Goal: Task Accomplishment & Management: Manage account settings

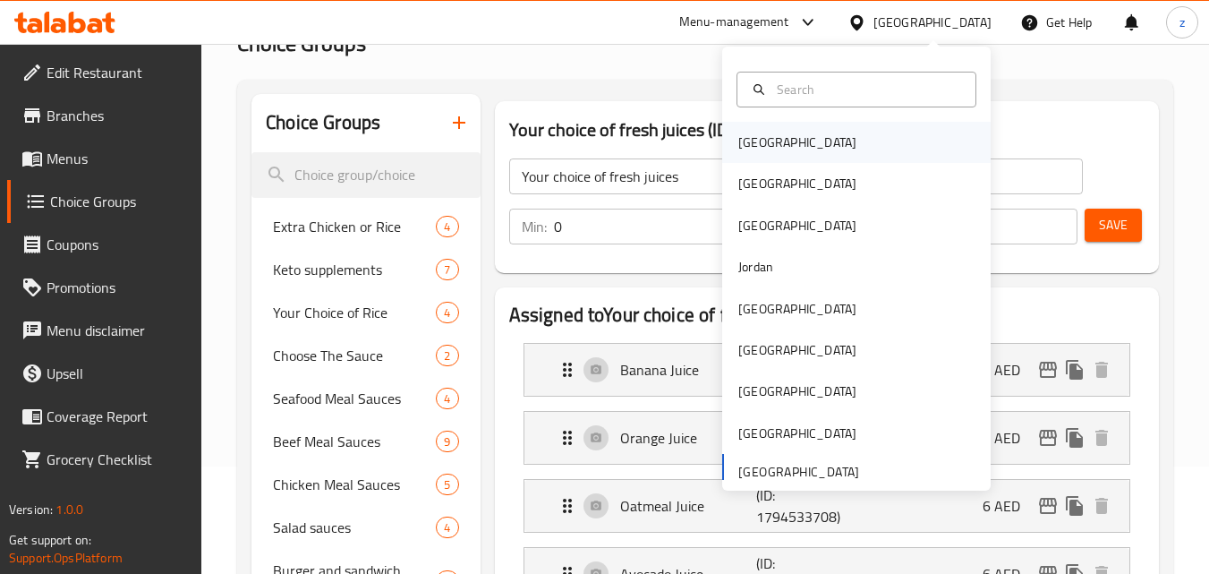
scroll to position [107, 0]
click at [738, 149] on div "[GEOGRAPHIC_DATA]" at bounding box center [797, 142] width 118 height 20
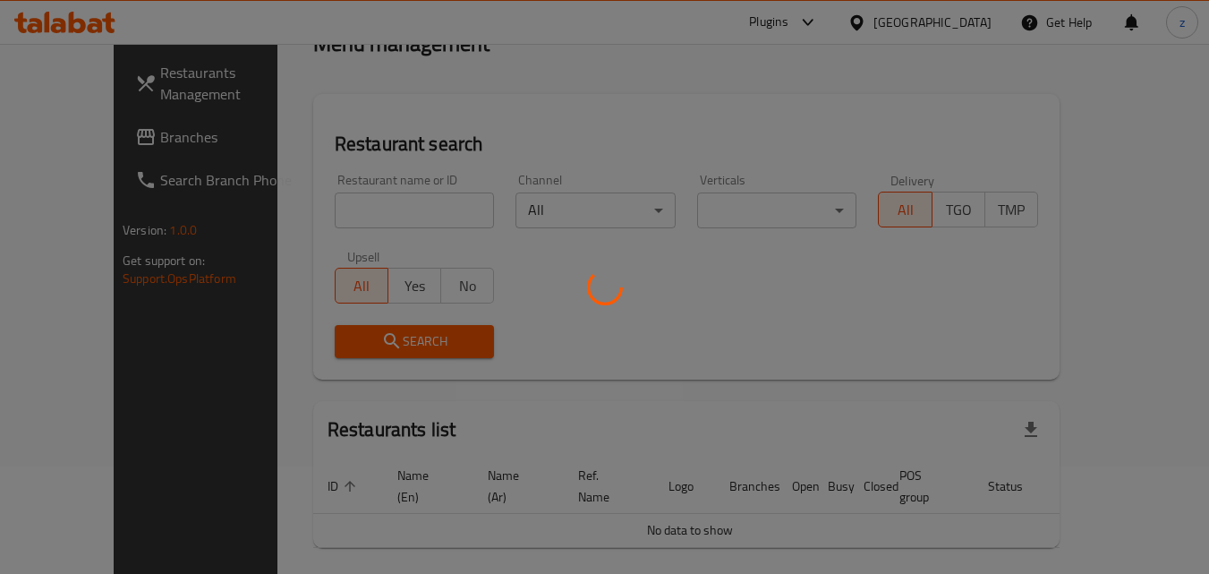
click at [930, 89] on div at bounding box center [604, 287] width 1209 height 574
click at [972, 13] on div at bounding box center [604, 287] width 1209 height 574
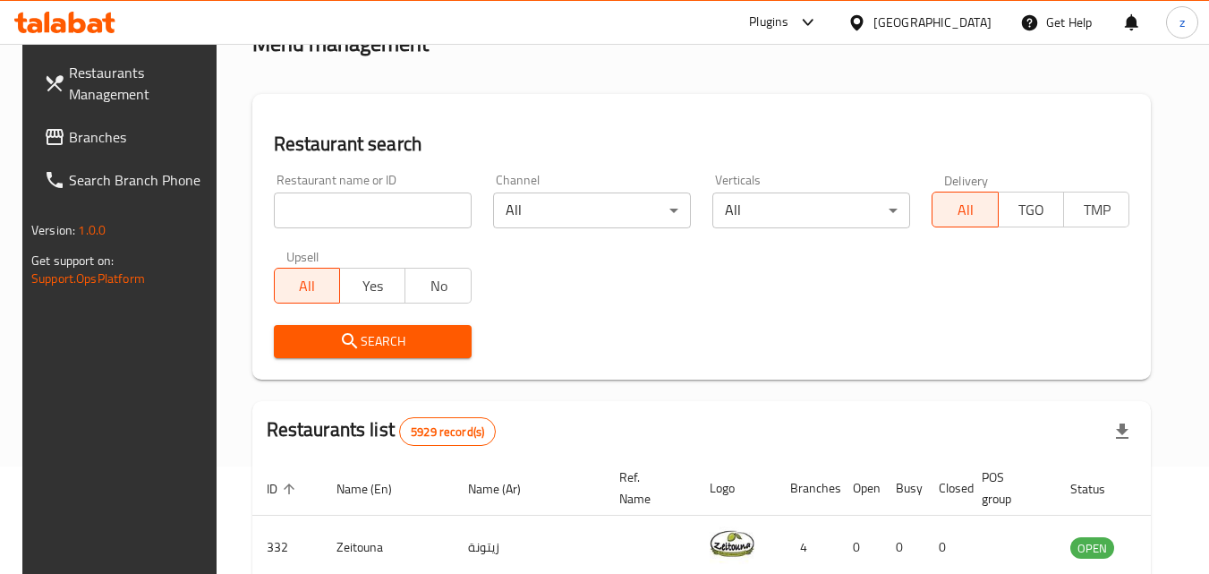
click at [965, 24] on div "[GEOGRAPHIC_DATA]" at bounding box center [932, 23] width 118 height 20
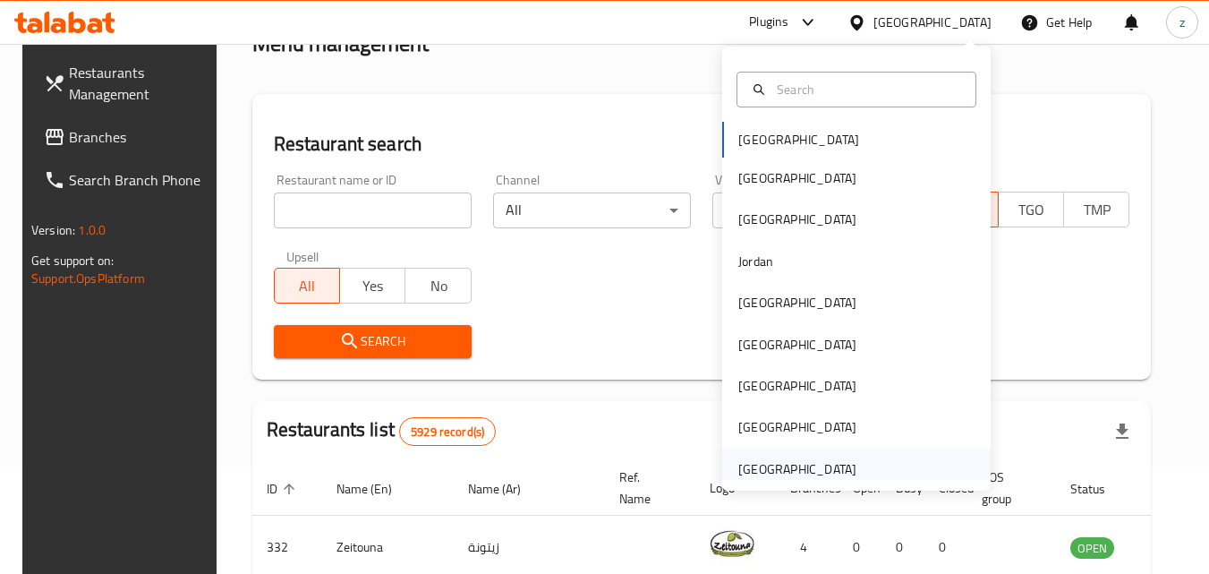
click at [759, 460] on div "[GEOGRAPHIC_DATA]" at bounding box center [797, 469] width 118 height 20
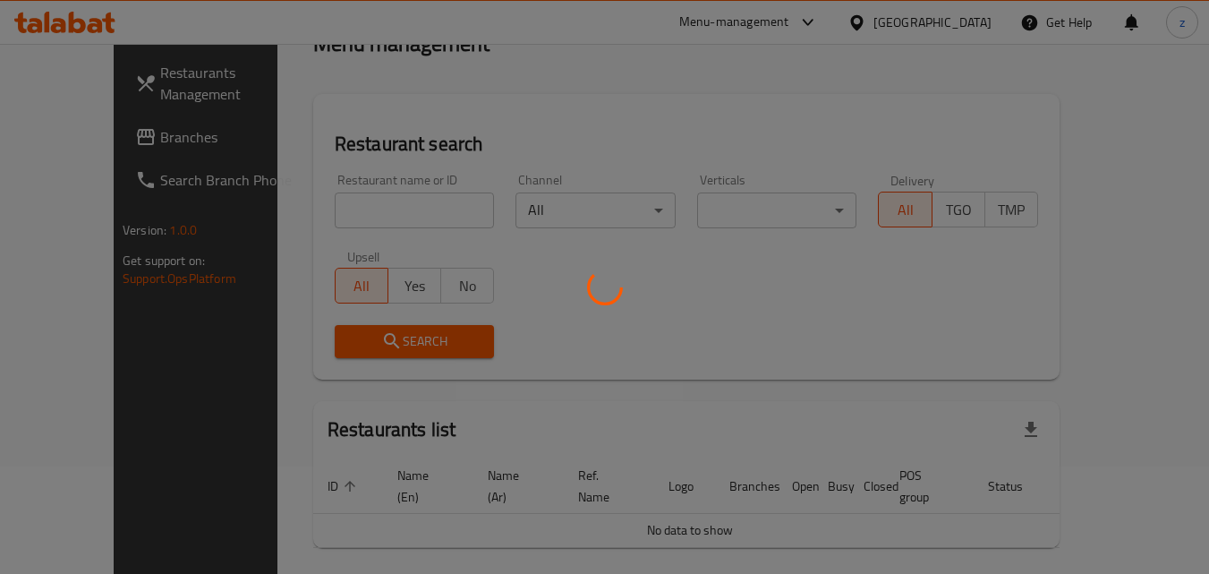
click at [612, 79] on div at bounding box center [604, 287] width 1209 height 574
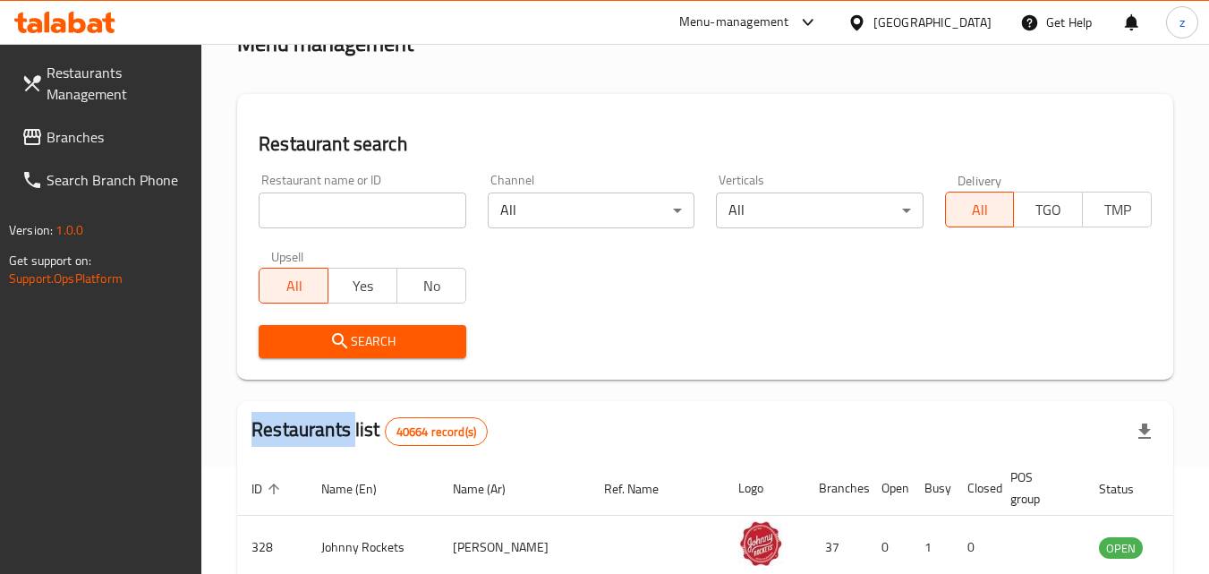
click at [44, 152] on link "Branches" at bounding box center [104, 136] width 195 height 43
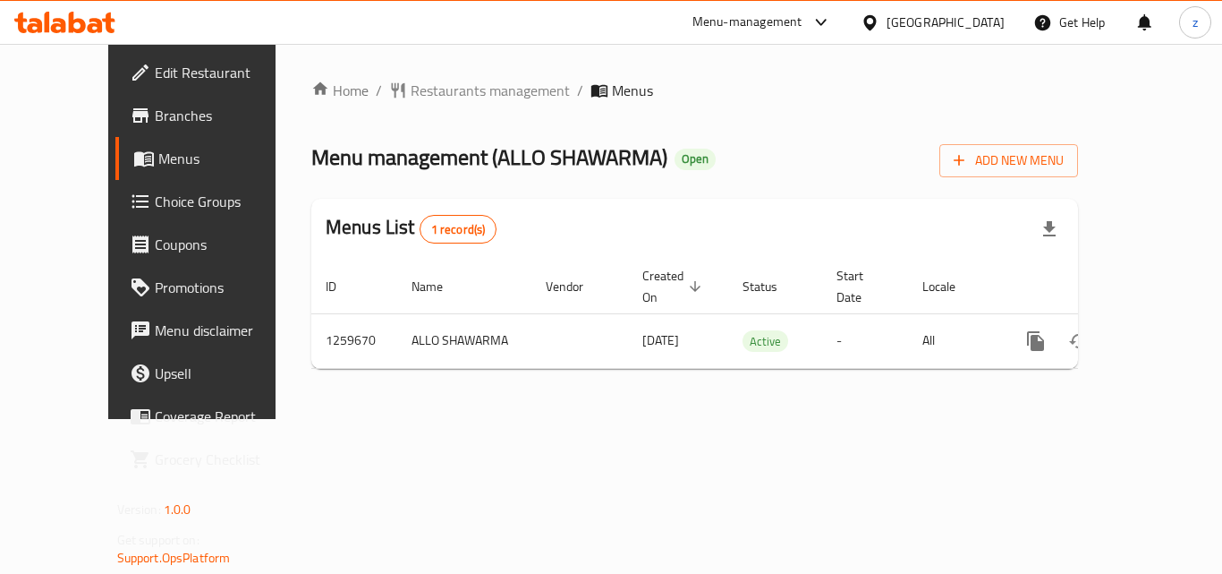
drag, startPoint x: 0, startPoint y: 0, endPoint x: 129, endPoint y: 200, distance: 238.3
click at [155, 200] on span "Choice Groups" at bounding box center [226, 201] width 143 height 21
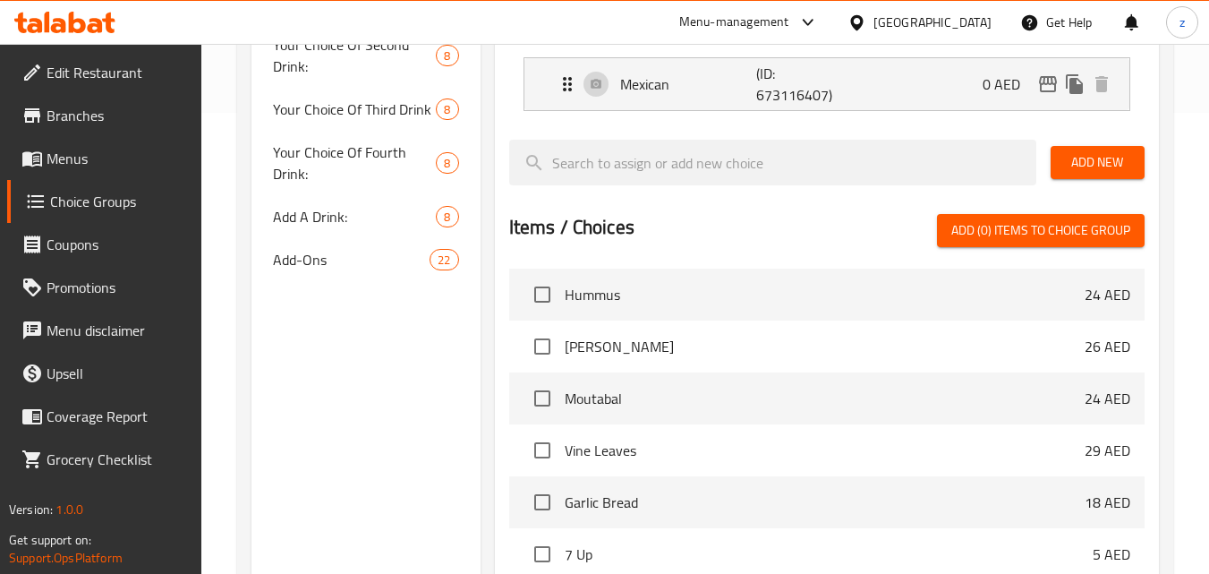
scroll to position [421, 0]
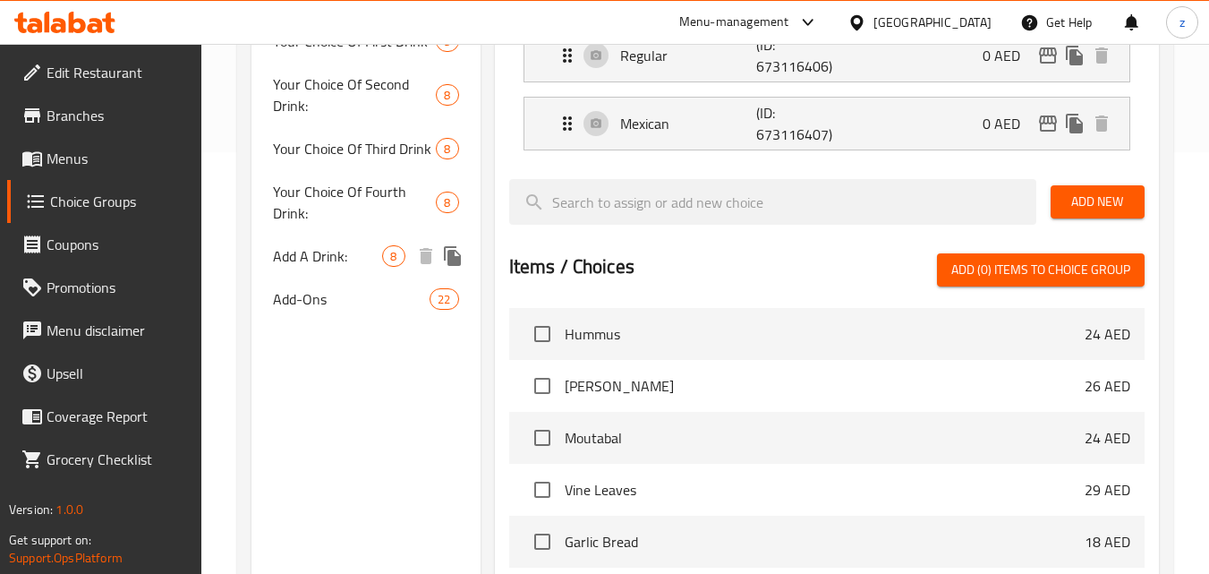
click at [317, 257] on span "Add A Drink:" at bounding box center [327, 255] width 109 height 21
type input "Add A Drink:"
type input "أضف مشروبًا:"
type input "0"
type input "8"
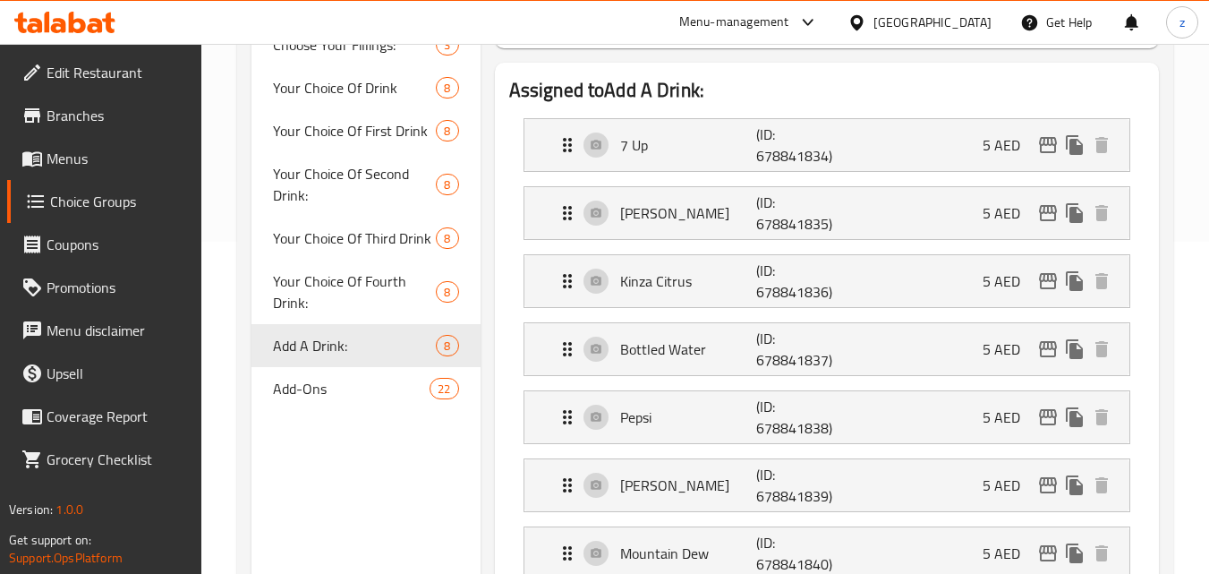
scroll to position [511, 0]
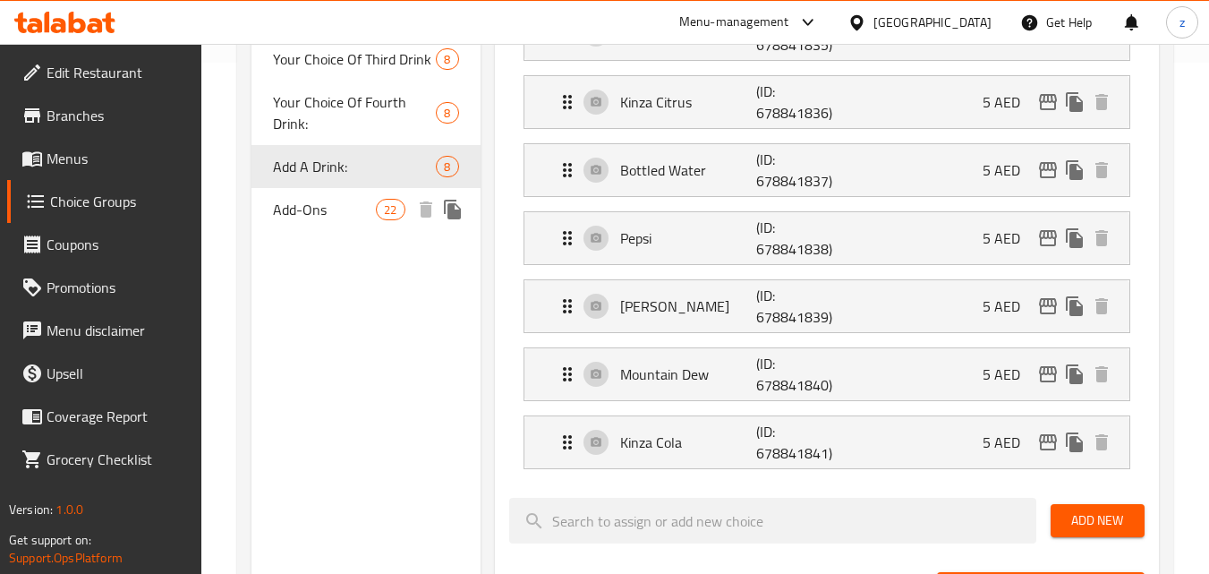
click at [348, 217] on span "Add-Ons" at bounding box center [324, 209] width 103 height 21
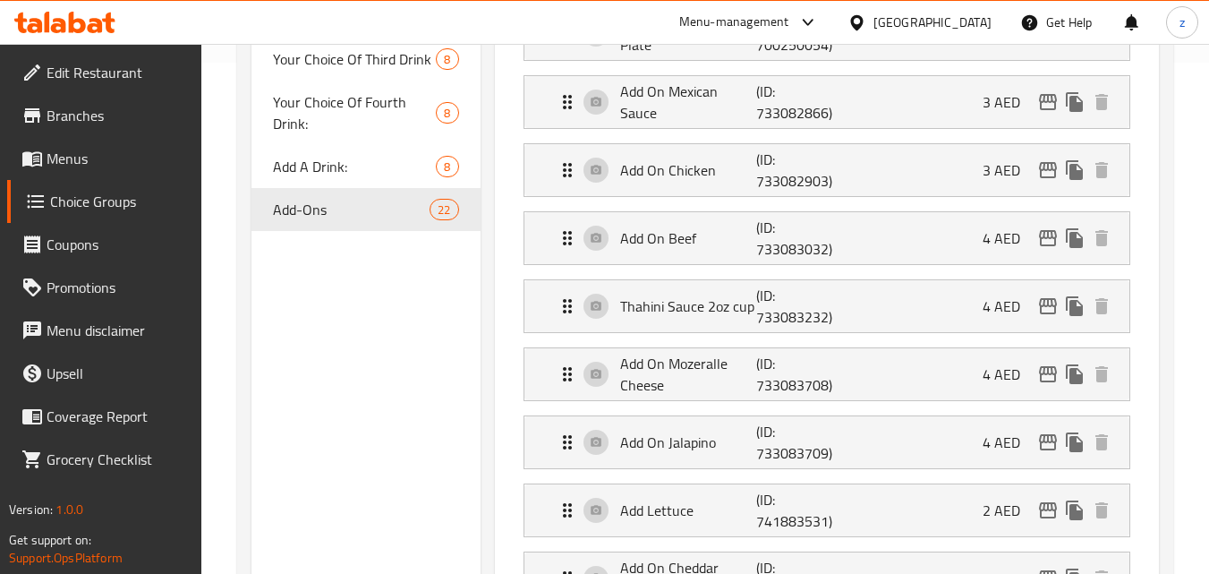
type input "Add-Ons"
type input "الإضافات"
type input "22"
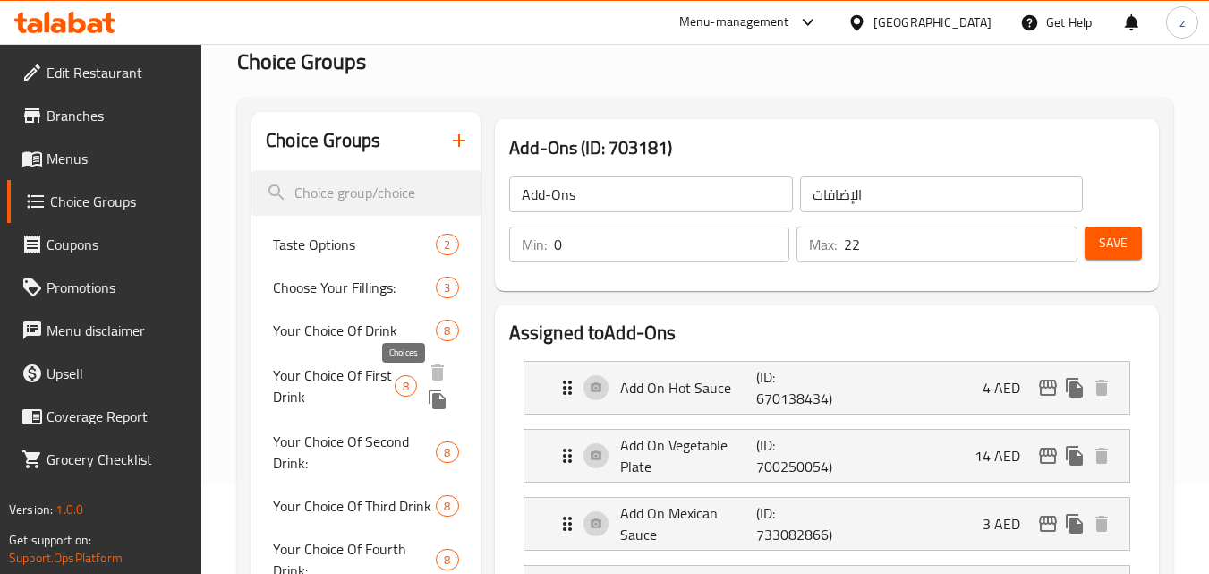
scroll to position [0, 0]
